Goal: Task Accomplishment & Management: Manage account settings

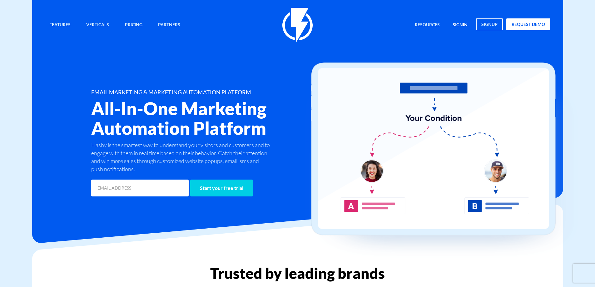
click at [463, 26] on link "signin" at bounding box center [460, 24] width 24 height 13
click at [461, 23] on link "signin" at bounding box center [460, 24] width 24 height 13
click at [463, 27] on link "signin" at bounding box center [460, 24] width 24 height 13
